Goal: Information Seeking & Learning: Learn about a topic

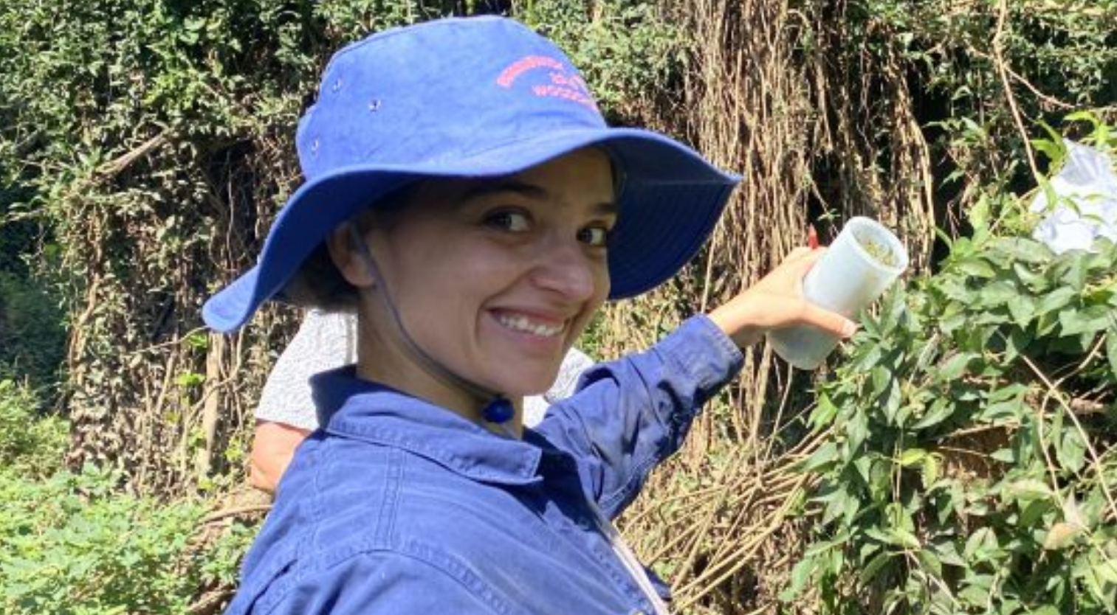
scroll to position [521, 0]
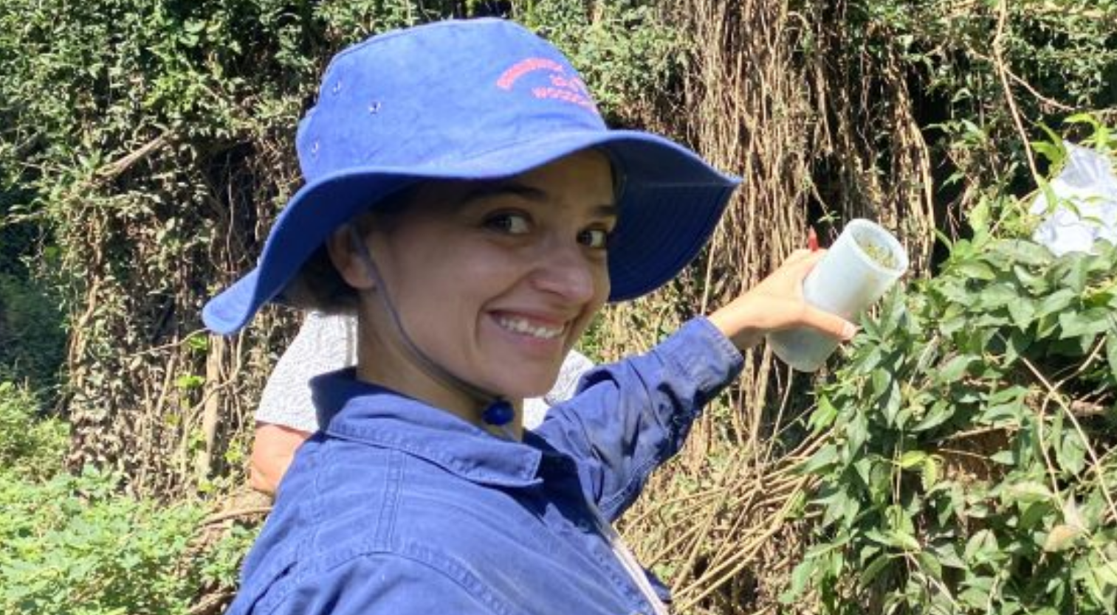
click at [574, 298] on img at bounding box center [625, 253] width 604 height 452
click at [531, 280] on img at bounding box center [625, 253] width 604 height 452
click at [652, 270] on img at bounding box center [625, 253] width 604 height 452
click at [418, 225] on img at bounding box center [625, 253] width 604 height 452
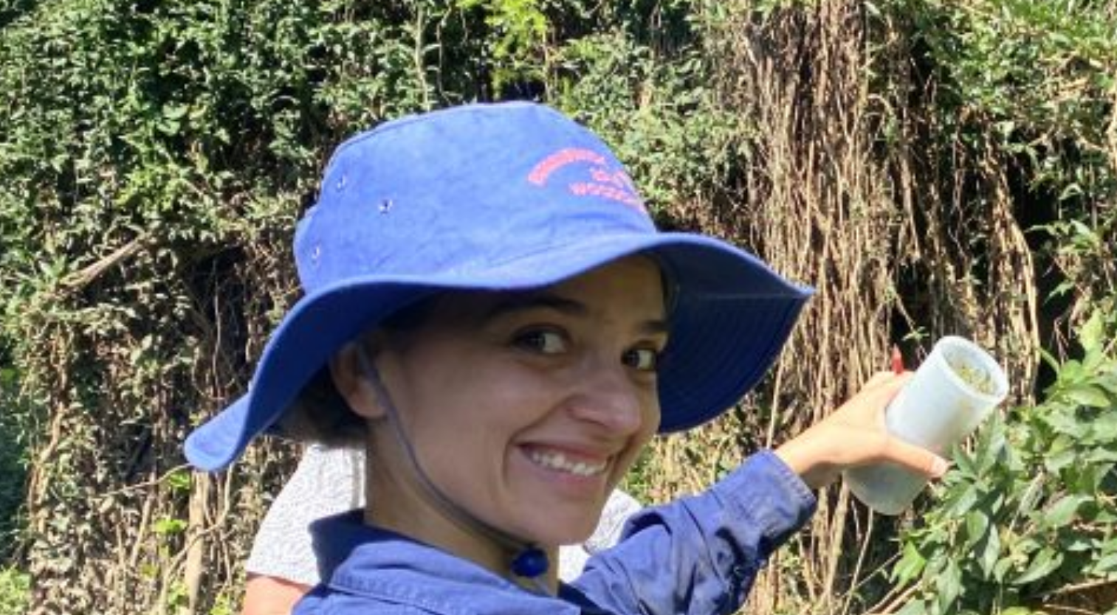
click at [583, 176] on img at bounding box center [625, 253] width 604 height 452
click at [578, 162] on img at bounding box center [625, 253] width 604 height 452
